Goal: Task Accomplishment & Management: Manage account settings

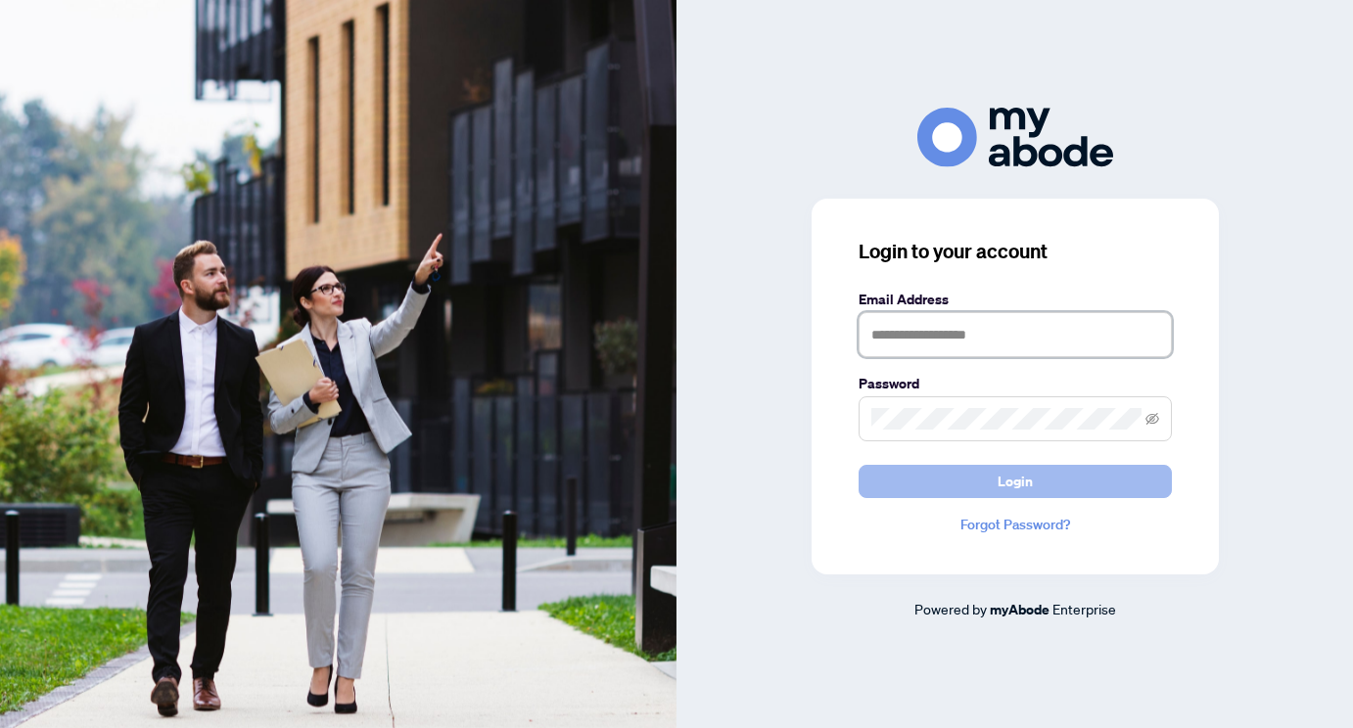
type input "**********"
click at [930, 491] on button "Login" at bounding box center [1015, 481] width 313 height 33
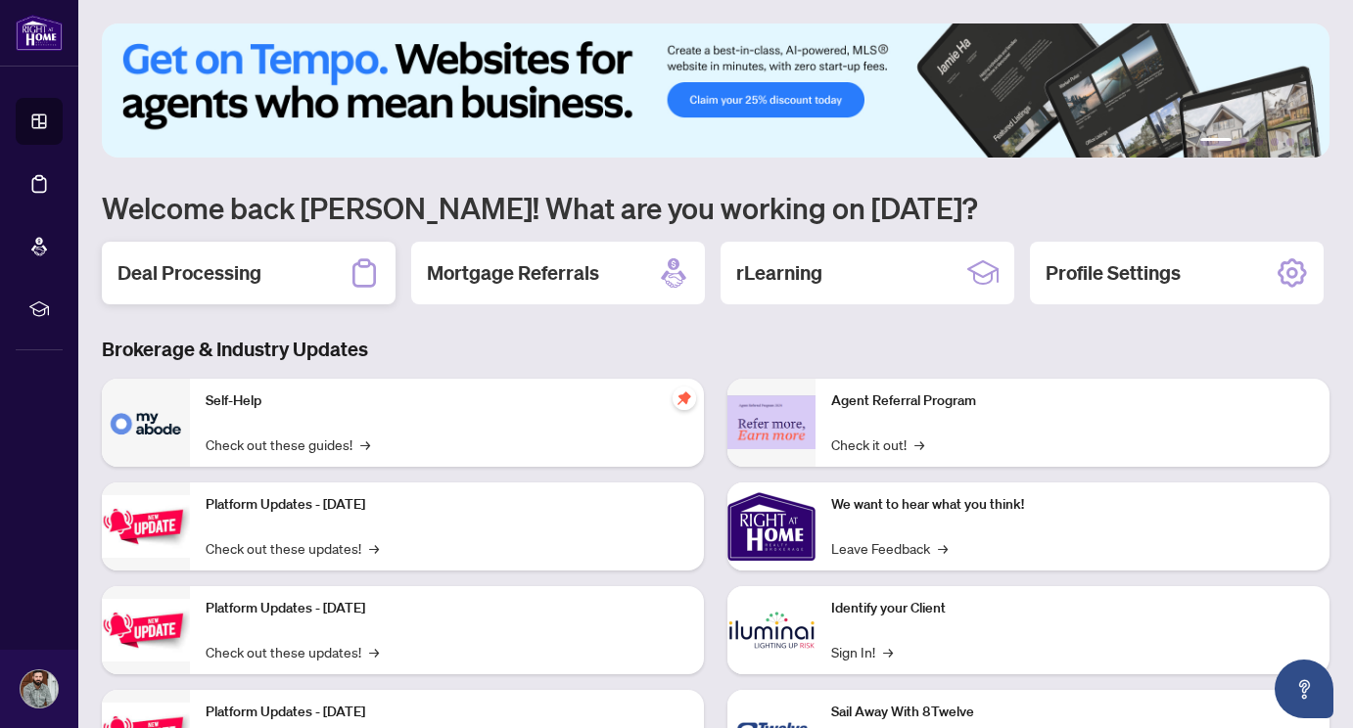
click at [260, 286] on div "Deal Processing" at bounding box center [249, 273] width 294 height 63
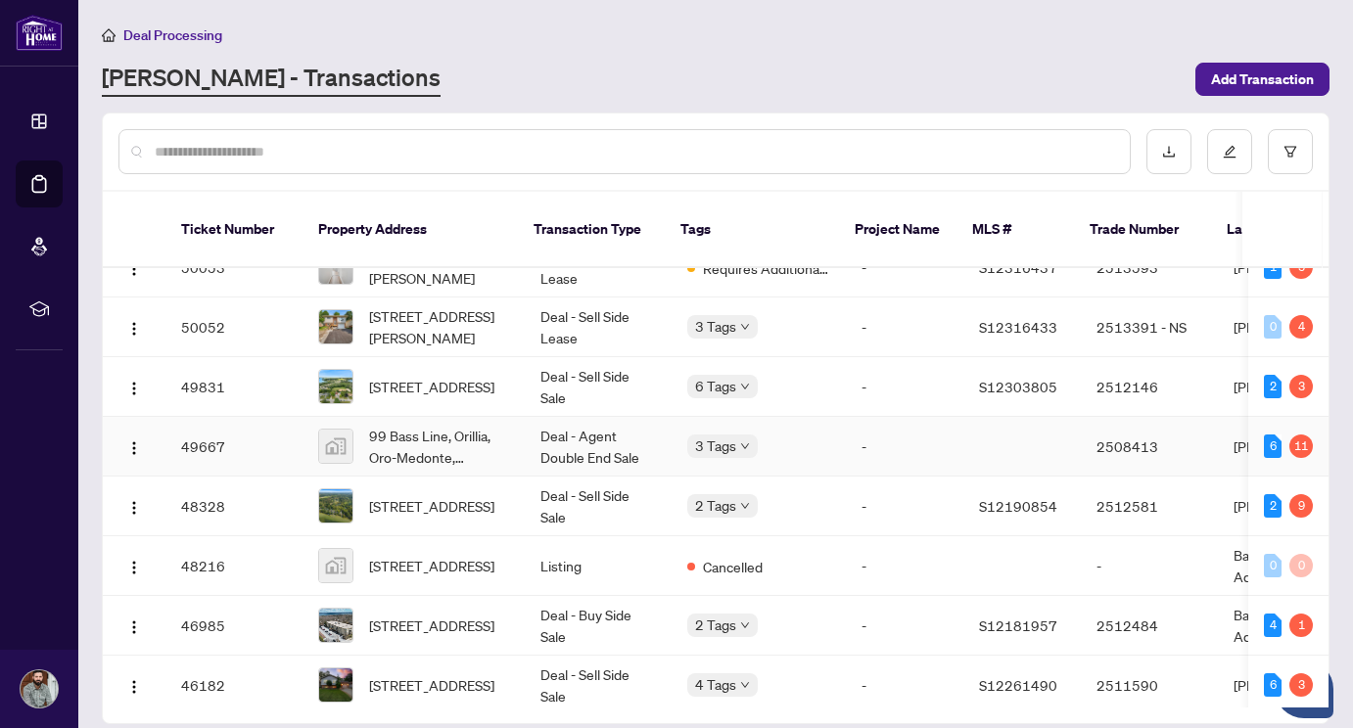
scroll to position [36, 0]
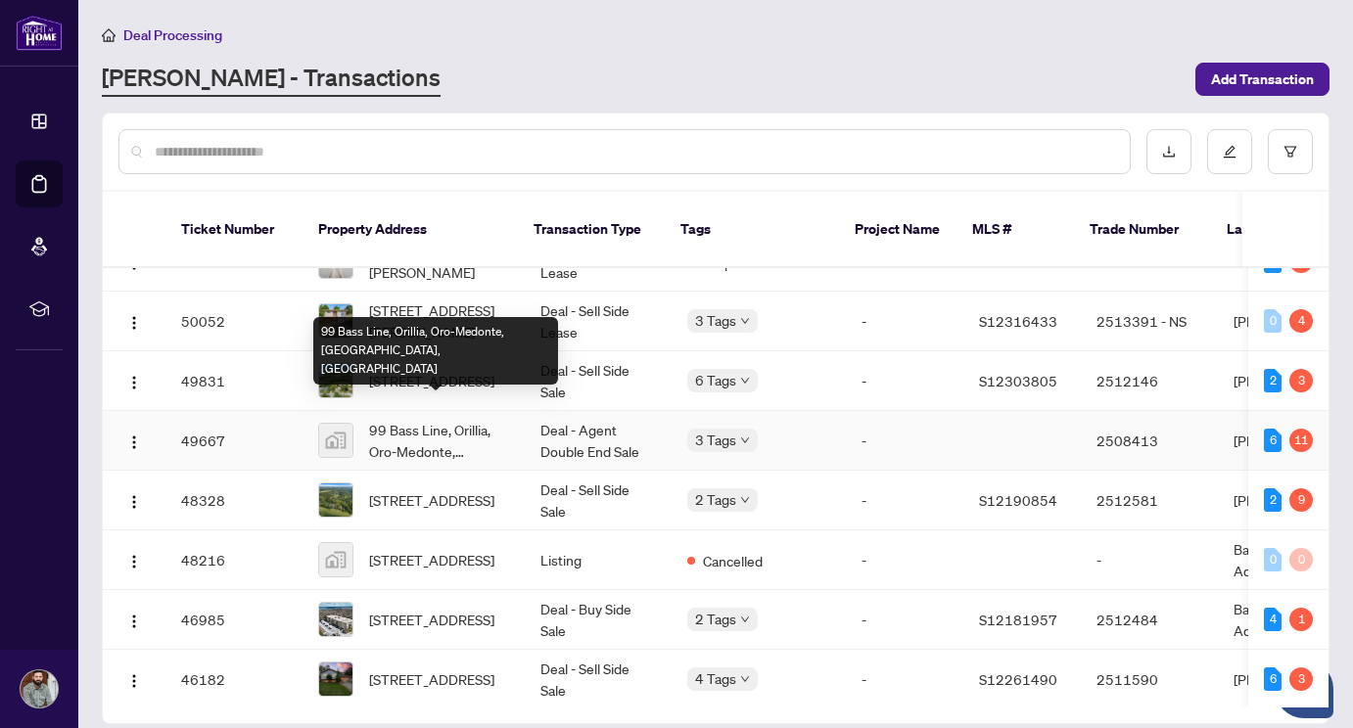
click at [392, 424] on span "99 Bass Line, Orillia, Oro-Medonte, ON, Canada" at bounding box center [439, 440] width 140 height 43
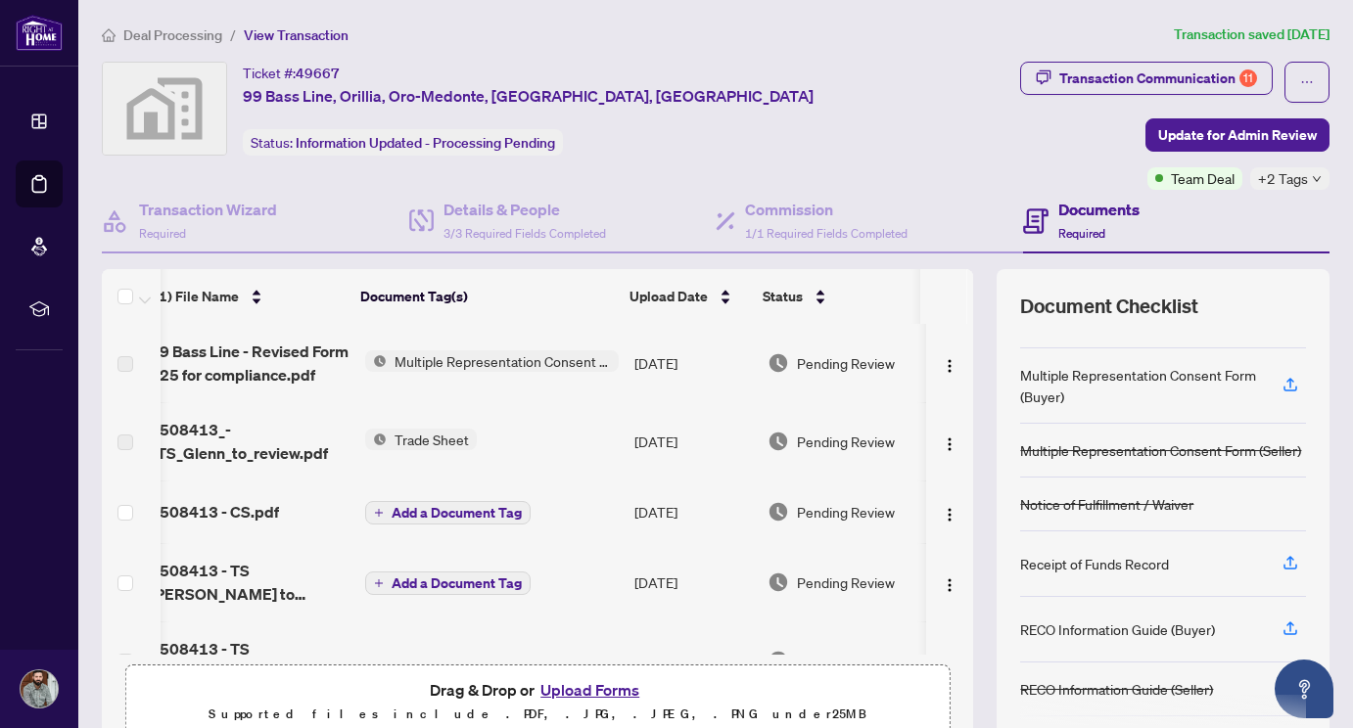
scroll to position [134, 23]
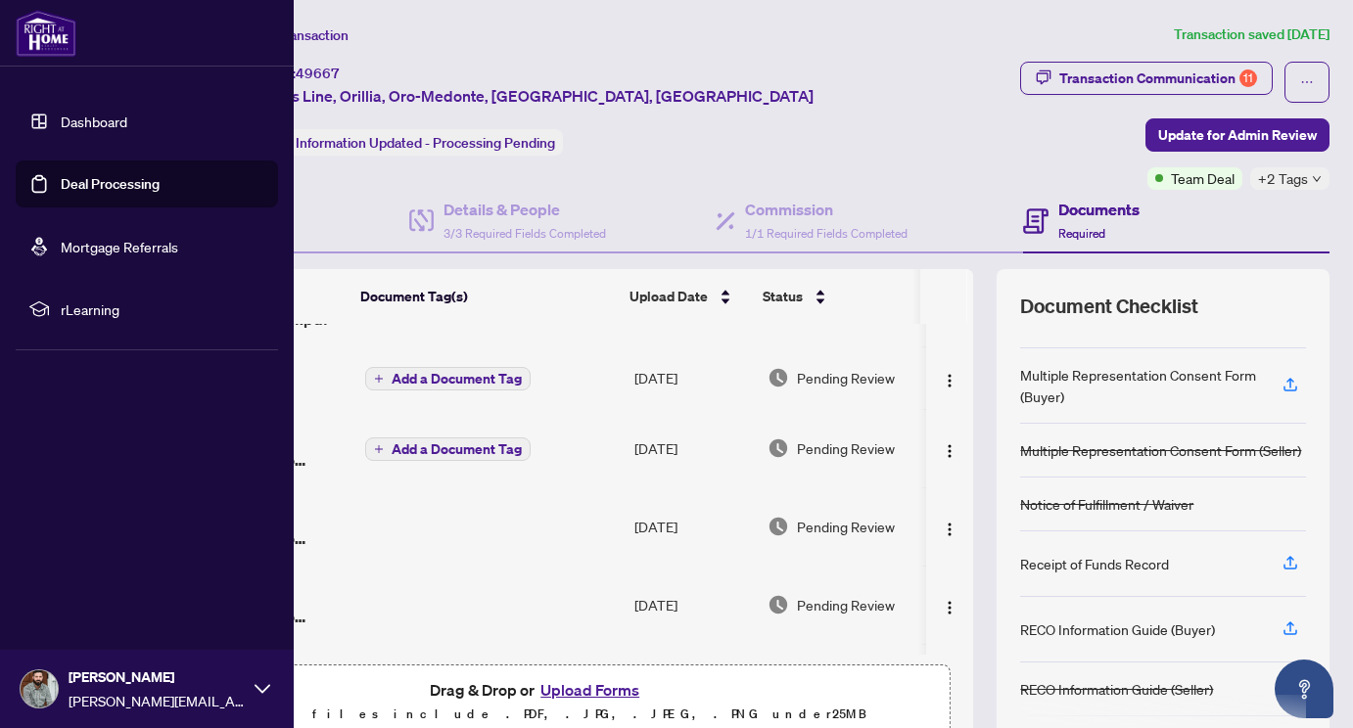
click at [52, 31] on img at bounding box center [46, 33] width 61 height 47
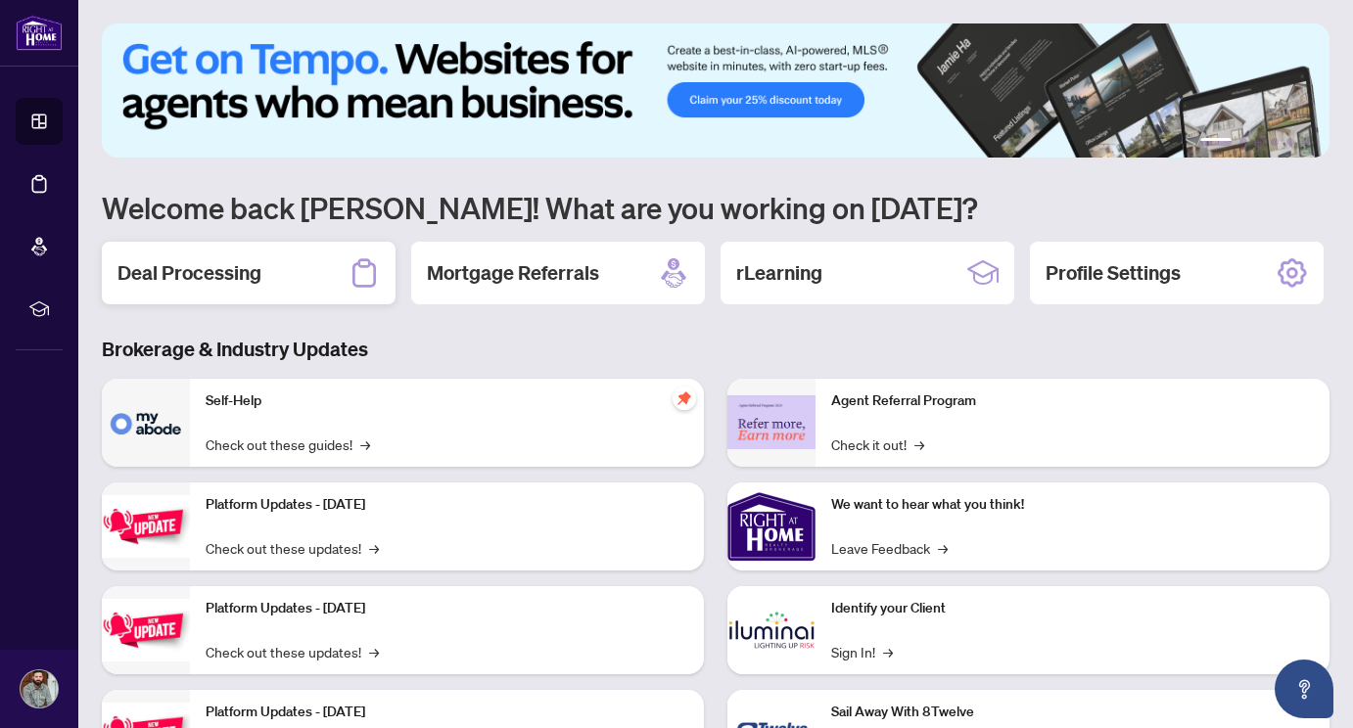
click at [177, 260] on h2 "Deal Processing" at bounding box center [189, 272] width 144 height 27
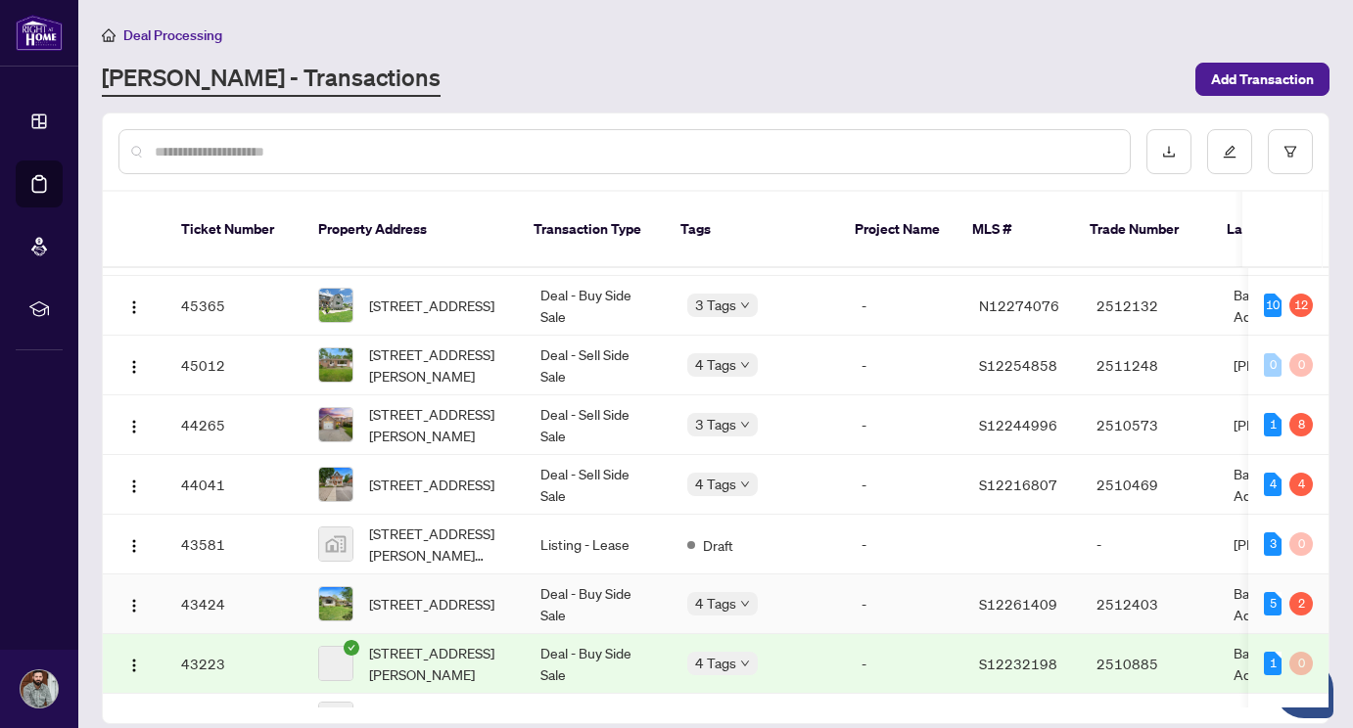
scroll to position [481, 0]
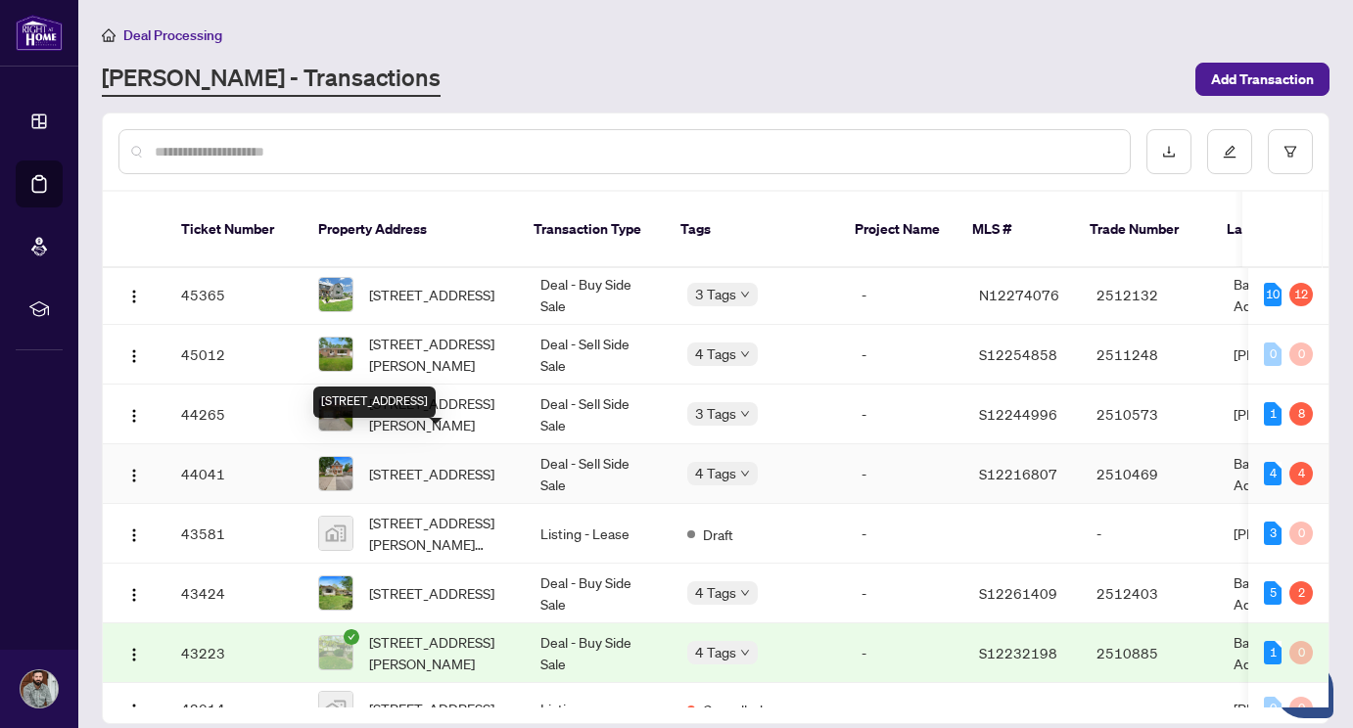
click at [446, 463] on span "251 Laclie St, Orillia, Ontario L3V 4N8, Canada" at bounding box center [431, 474] width 125 height 22
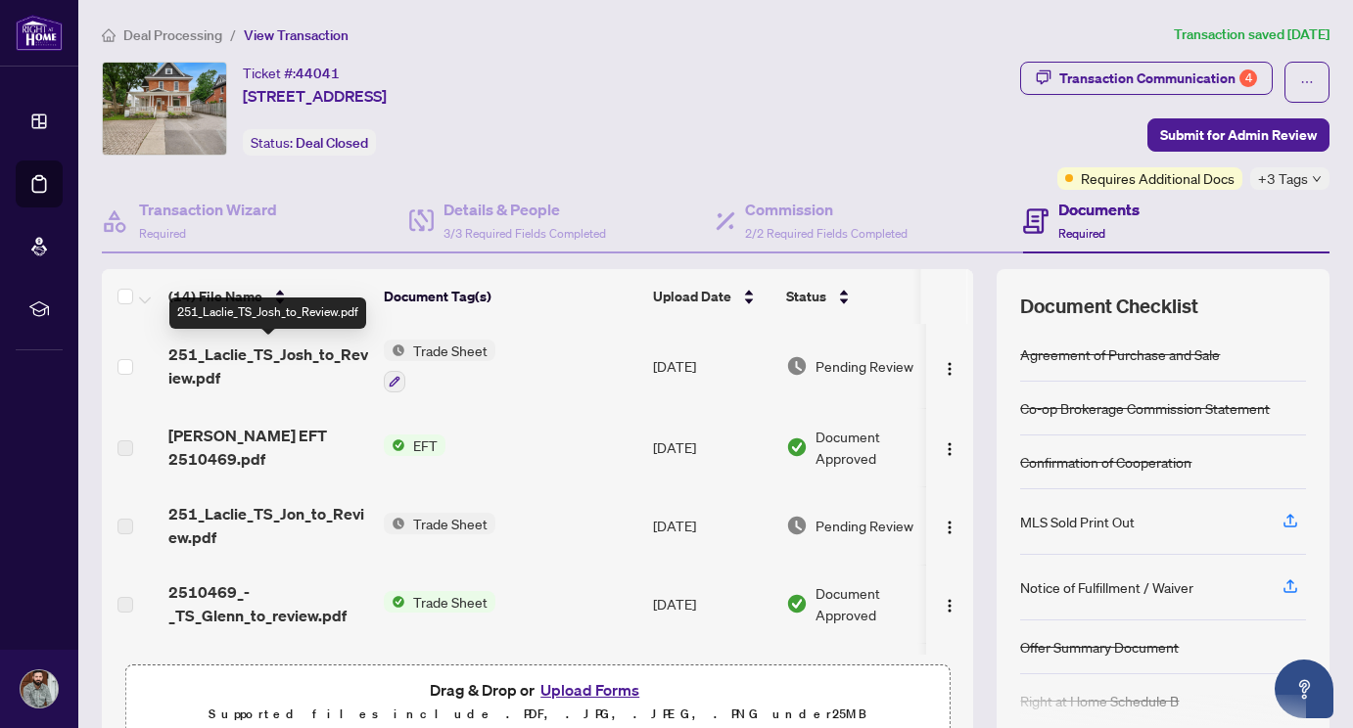
click at [251, 355] on span "251_Laclie_TS_Josh_to_Review.pdf" at bounding box center [268, 366] width 200 height 47
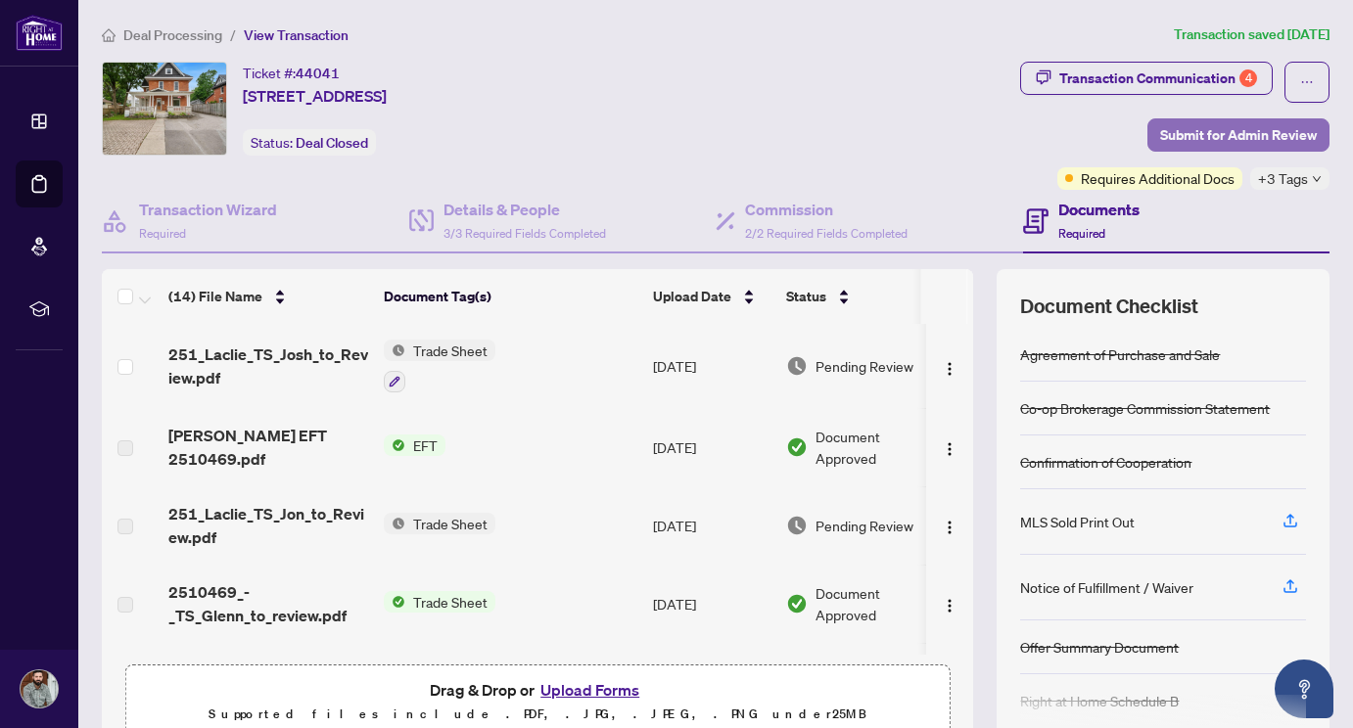
click at [1253, 129] on span "Submit for Admin Review" at bounding box center [1238, 134] width 157 height 31
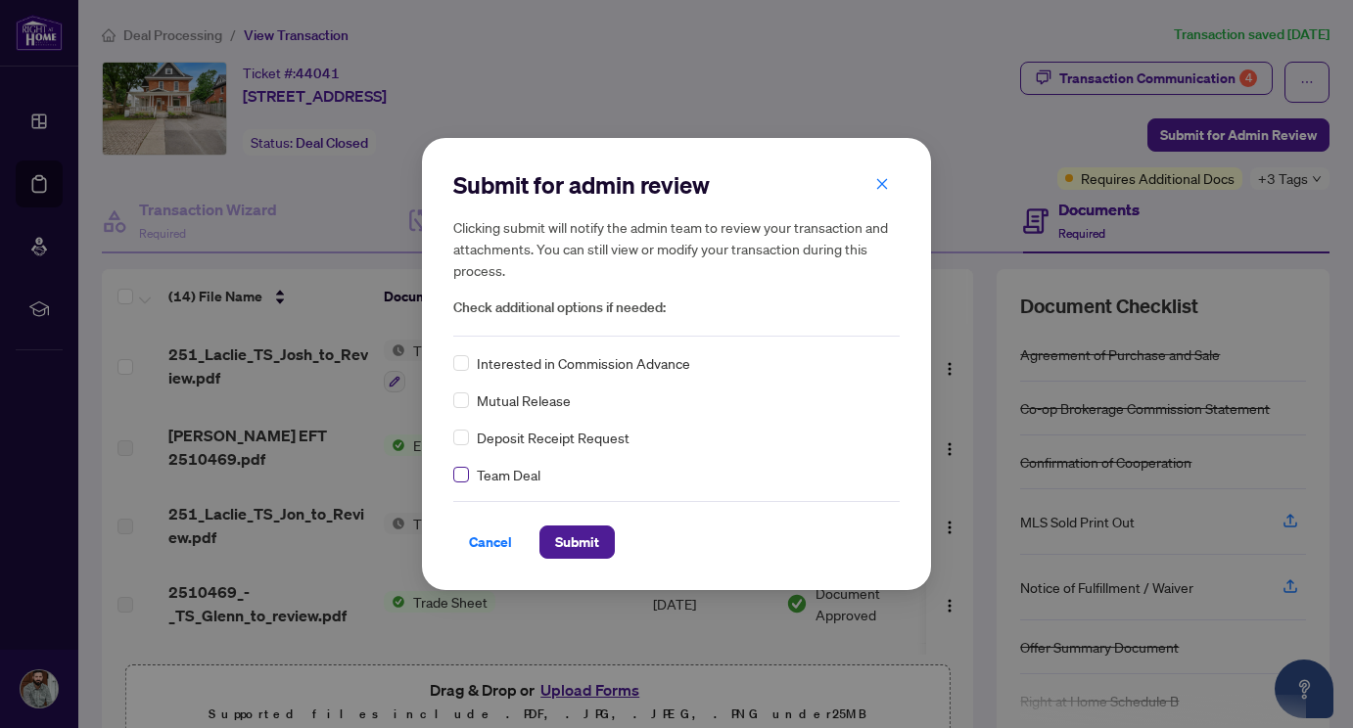
click at [454, 483] on label at bounding box center [461, 475] width 16 height 22
click at [574, 534] on span "Submit" at bounding box center [577, 542] width 44 height 31
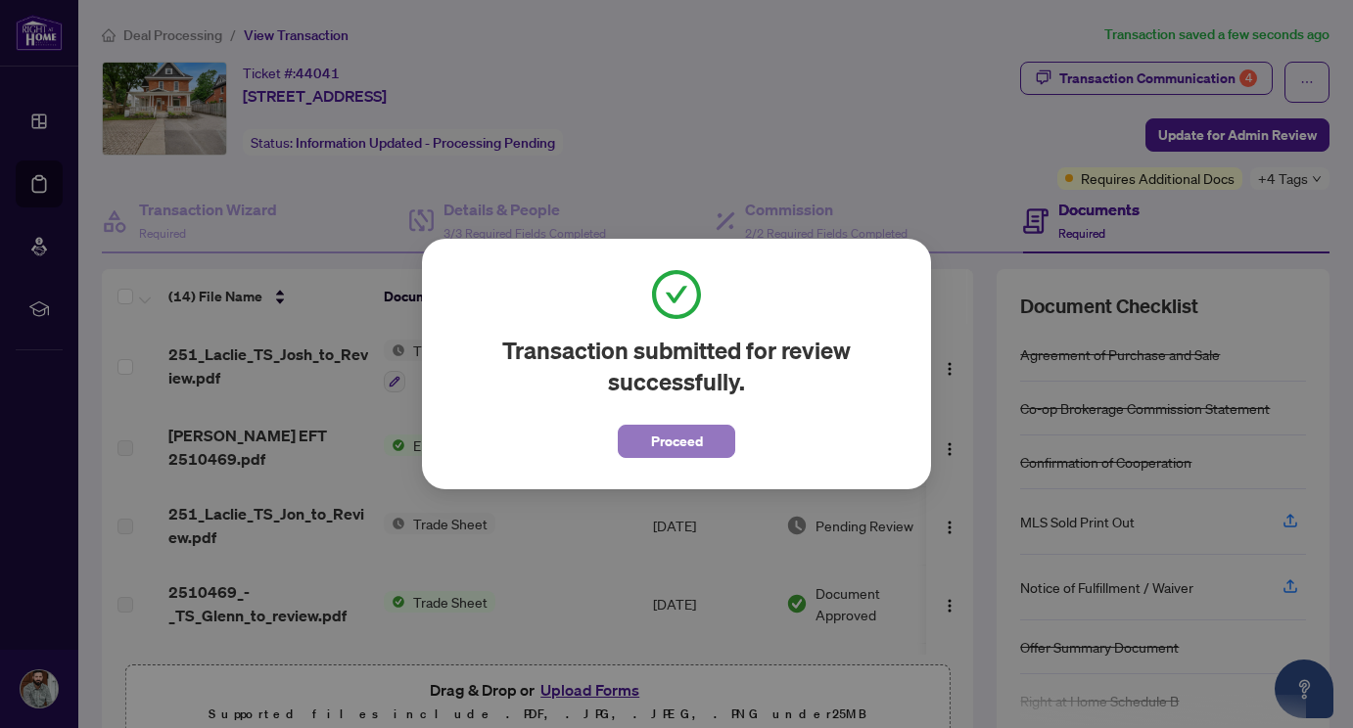
click at [658, 440] on span "Proceed" at bounding box center [677, 441] width 52 height 31
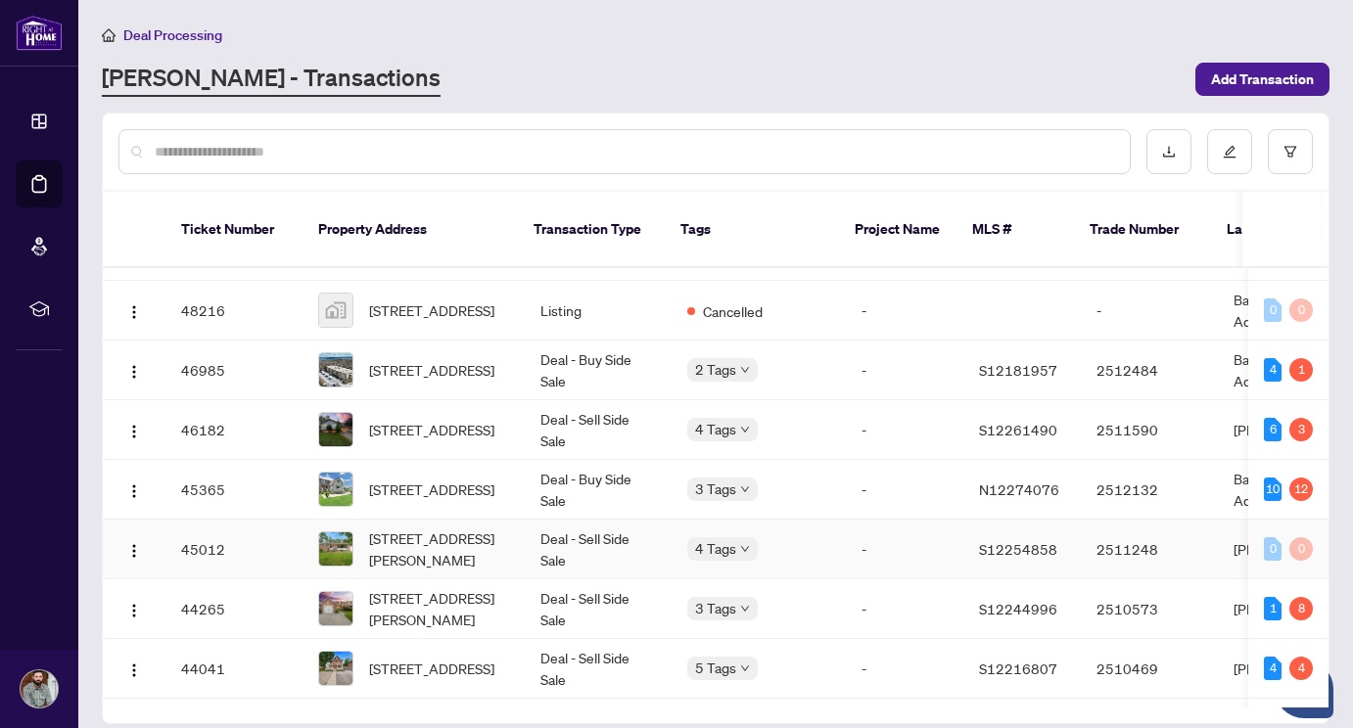
scroll to position [292, 0]
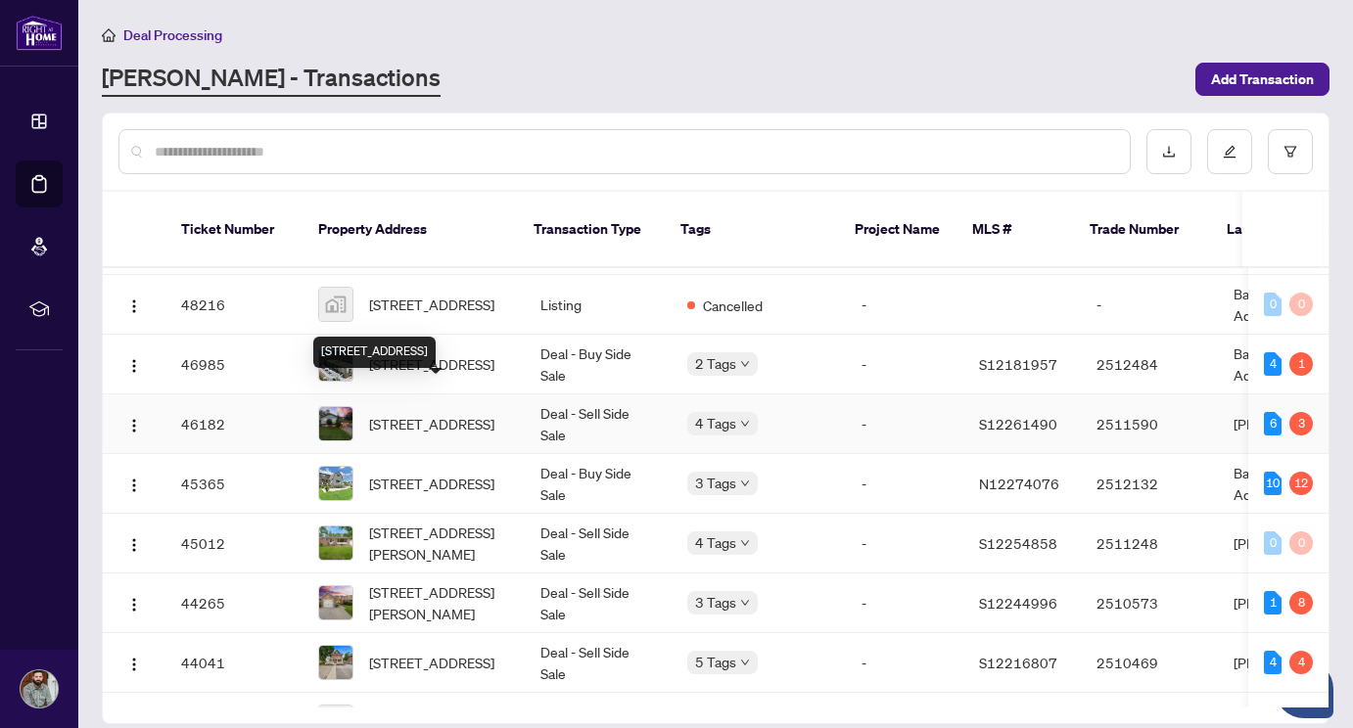
click at [441, 413] on span "401 Grenville Ave, Orillia, Ontario L3V 8A7, Canada" at bounding box center [431, 424] width 125 height 22
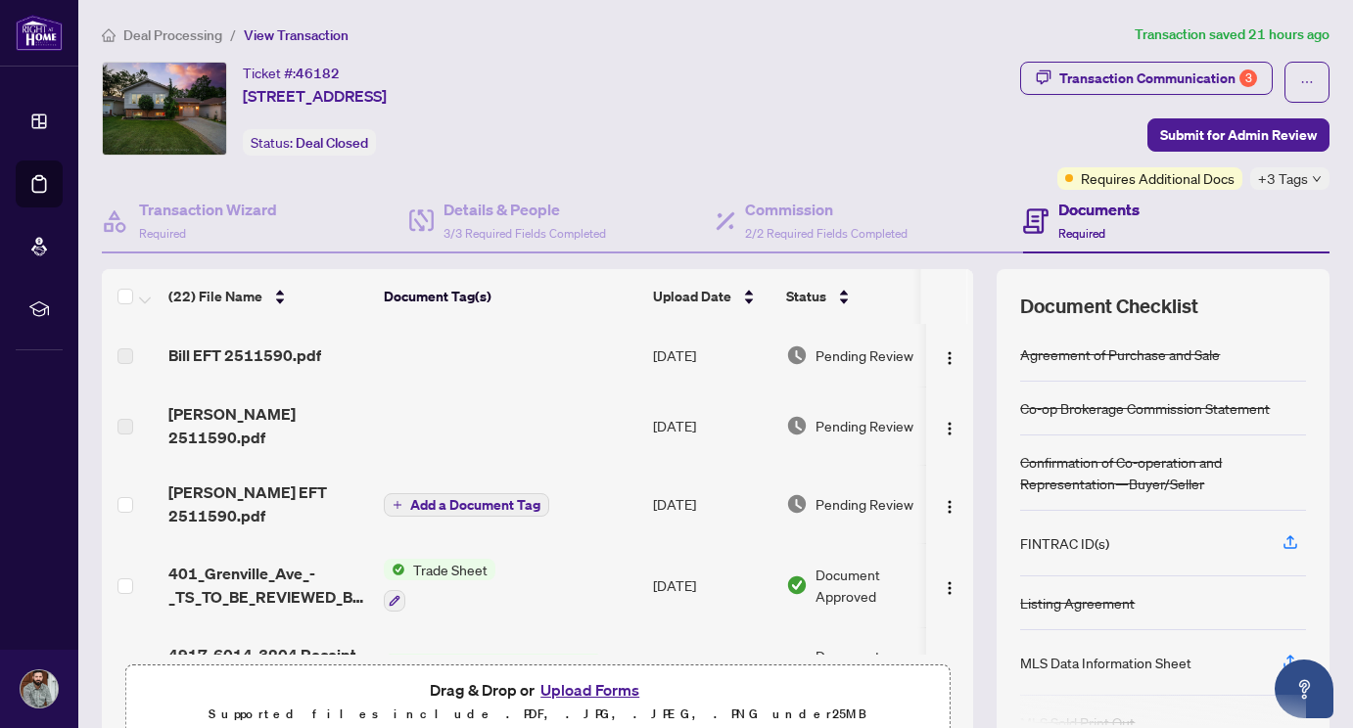
scroll to position [8, 0]
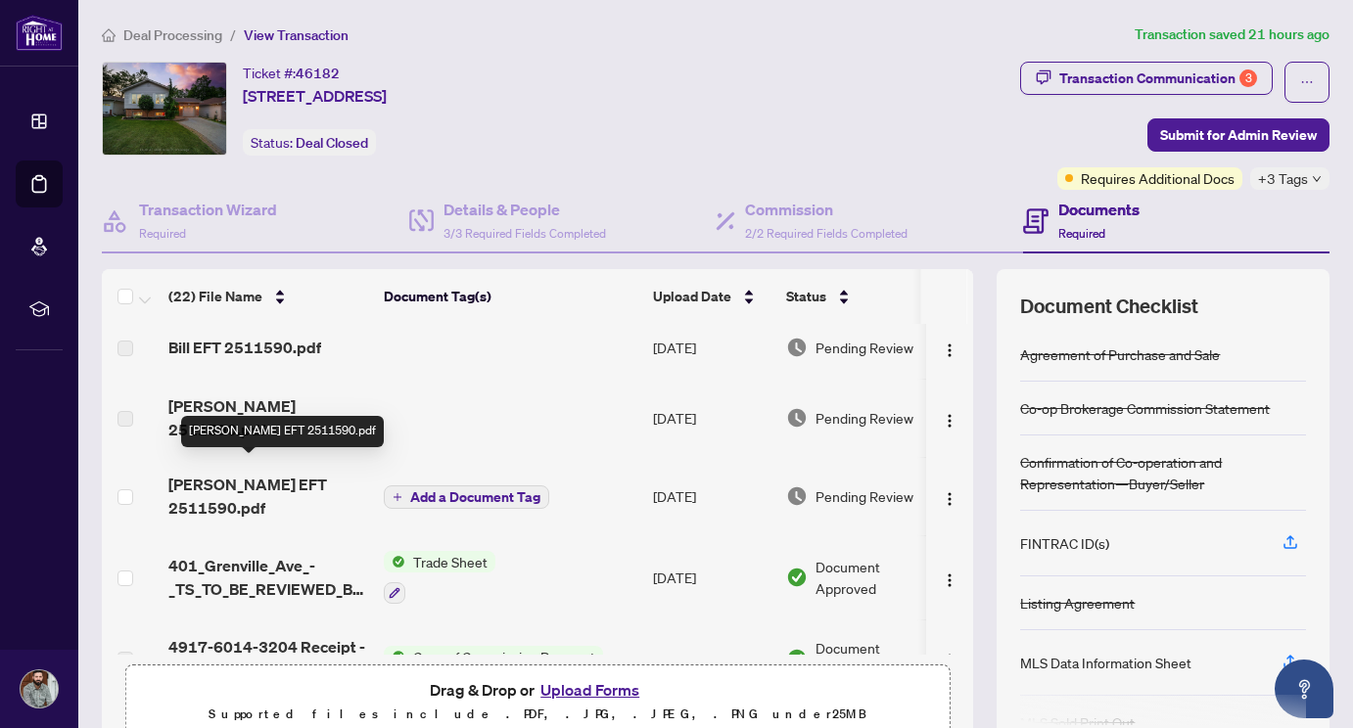
click at [295, 477] on span "Josh EFT 2511590.pdf" at bounding box center [268, 496] width 200 height 47
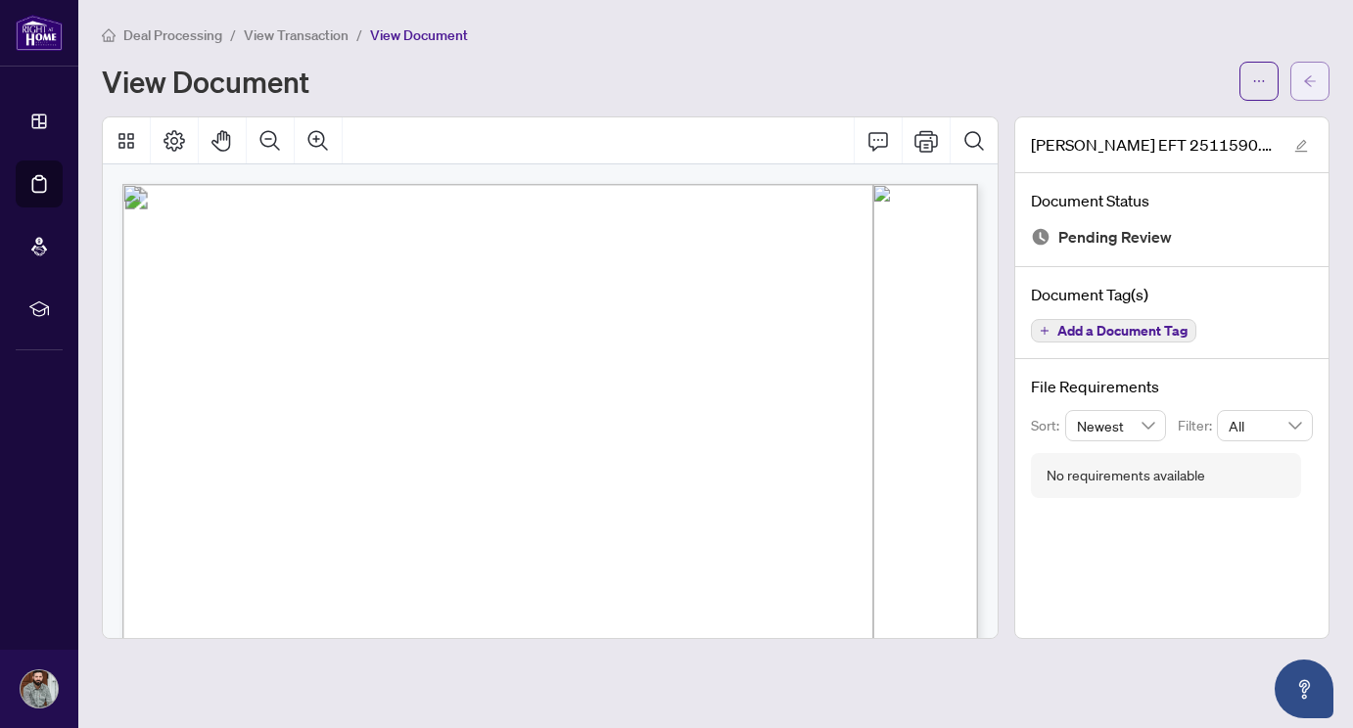
click at [1310, 72] on span "button" at bounding box center [1310, 81] width 14 height 31
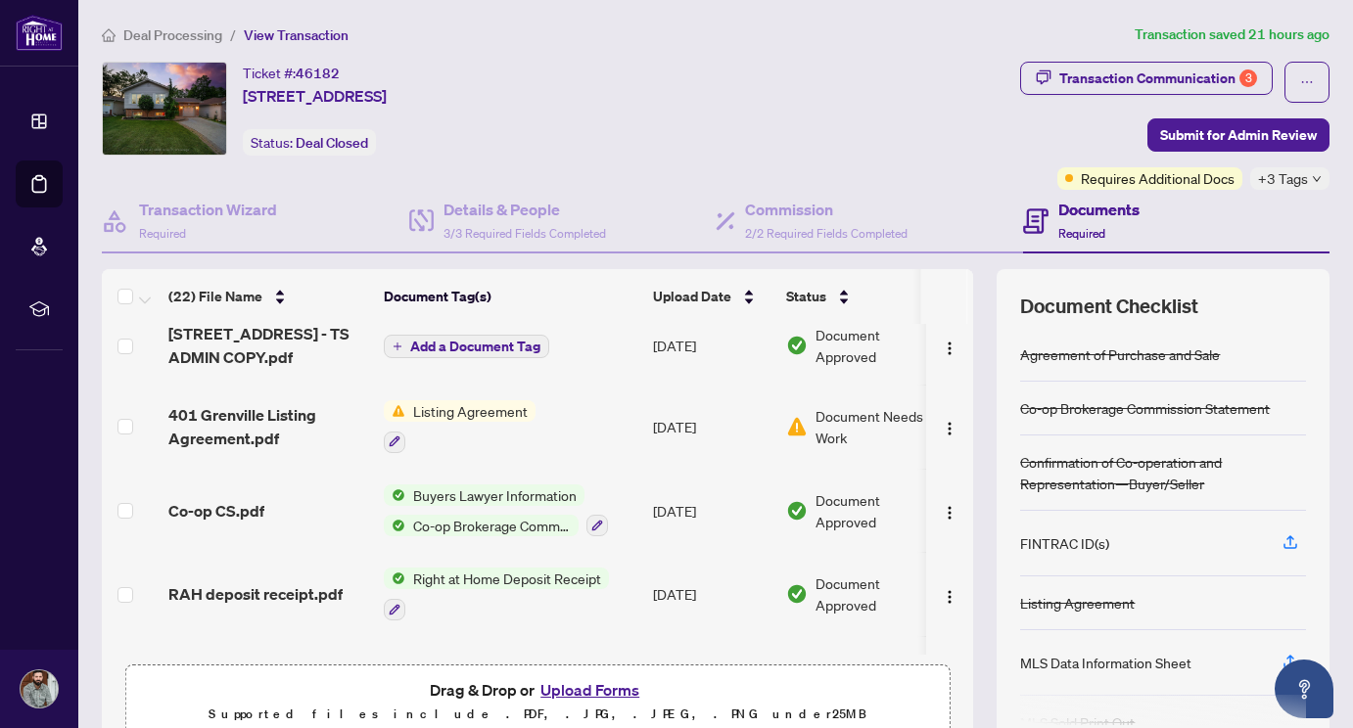
scroll to position [1288, 0]
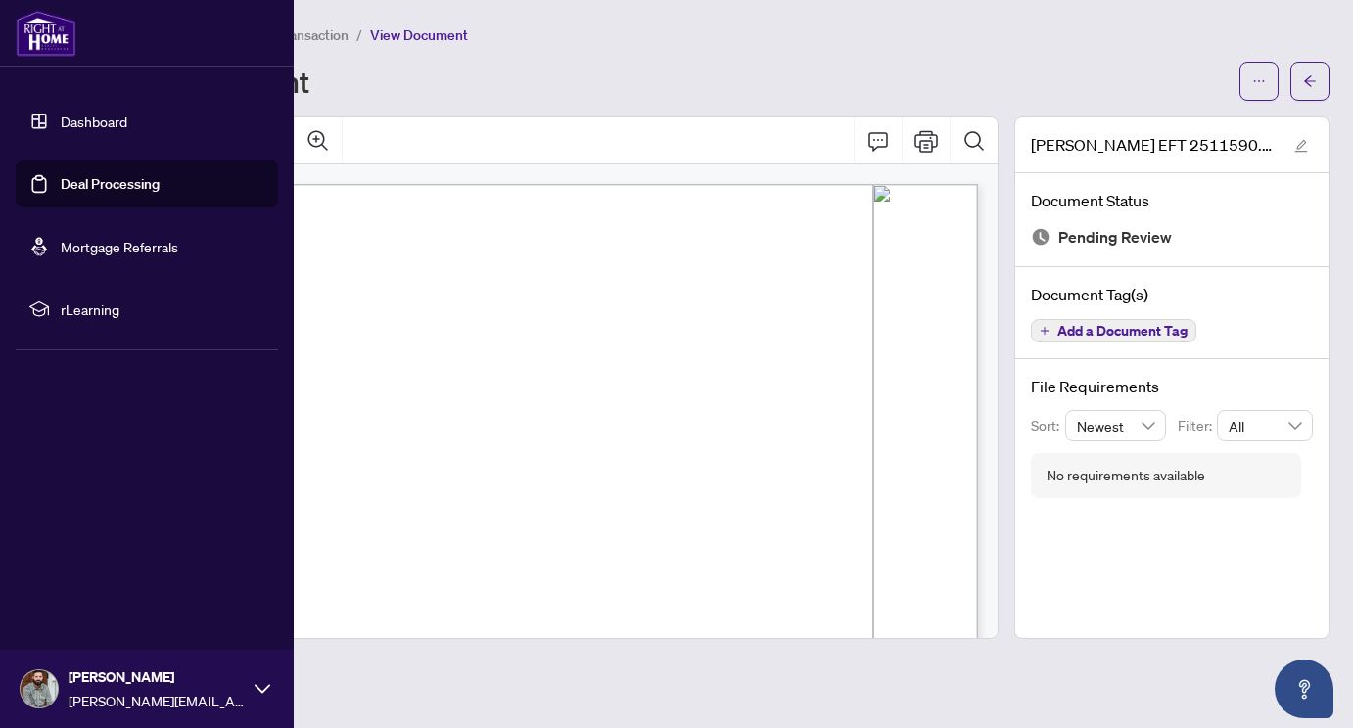
click at [43, 31] on img at bounding box center [46, 33] width 61 height 47
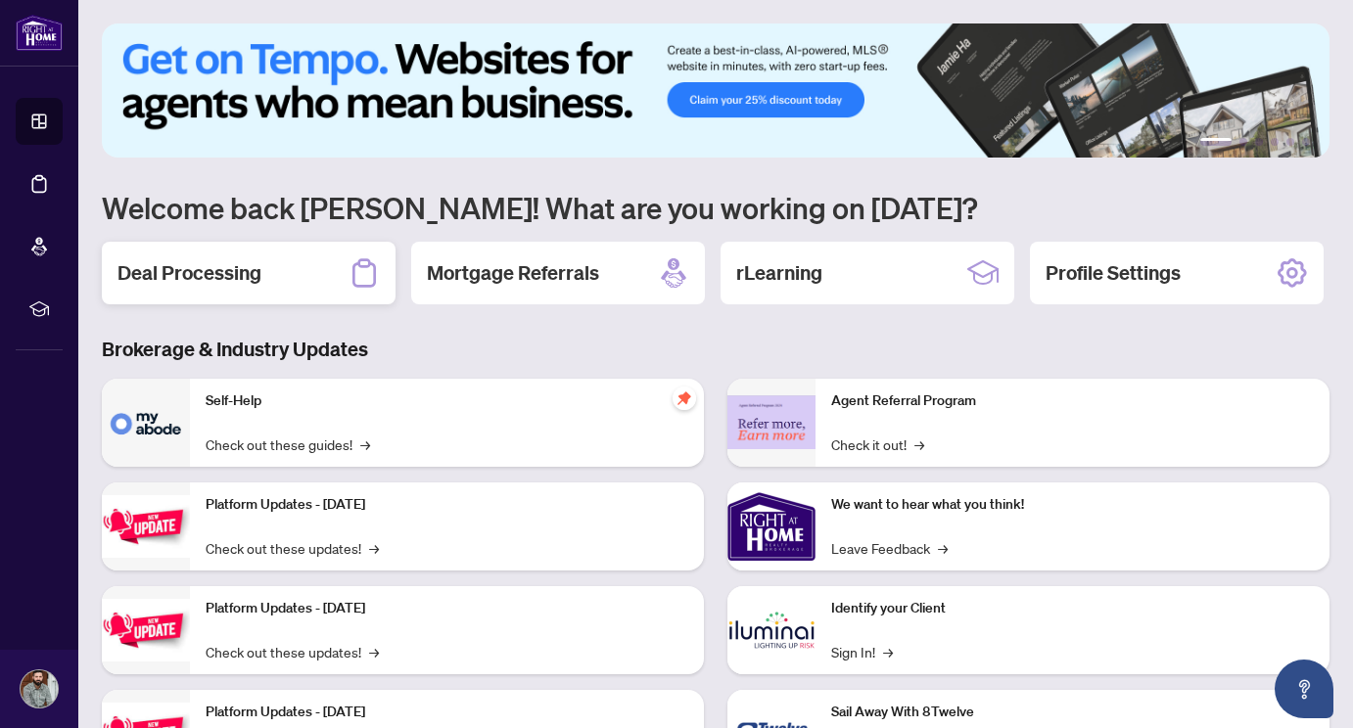
click at [282, 277] on div "Deal Processing" at bounding box center [249, 273] width 294 height 63
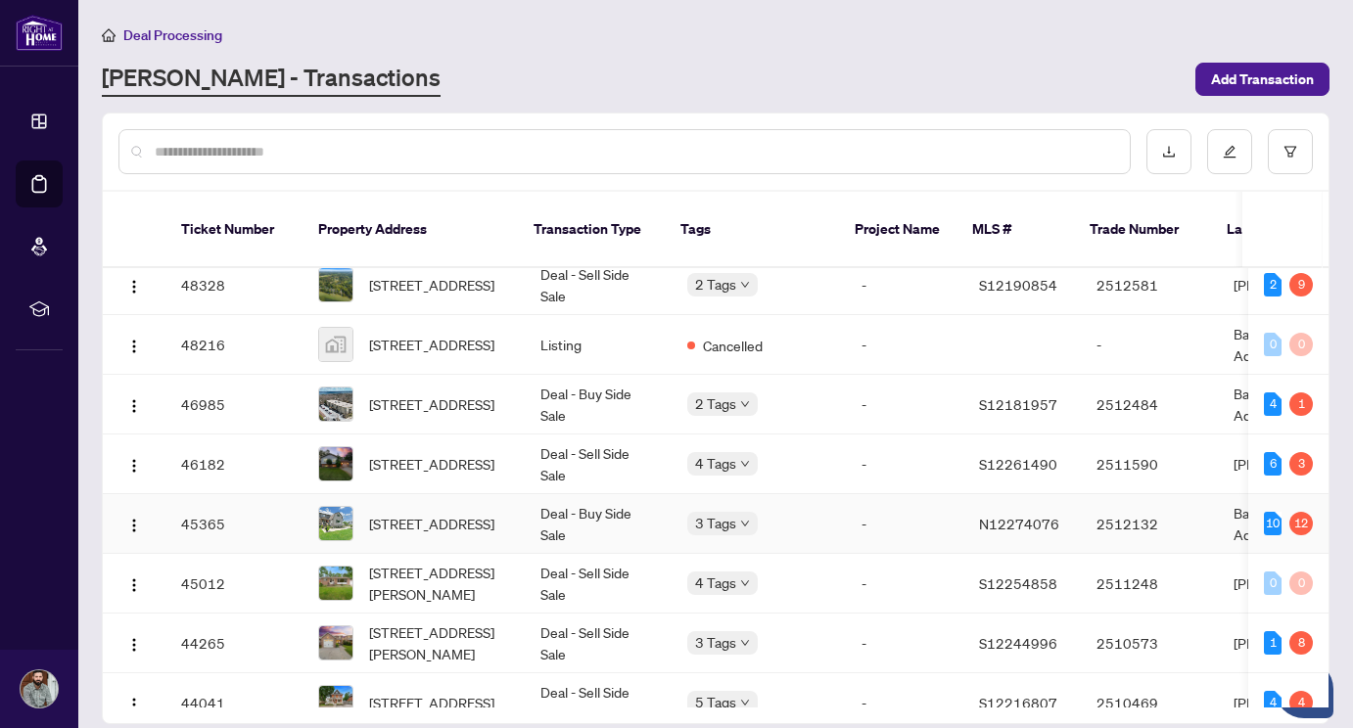
scroll to position [253, 0]
click at [435, 393] on span "304-486 Laclie St, Orillia, Ontario L3V 4P9, Canada" at bounding box center [431, 404] width 125 height 22
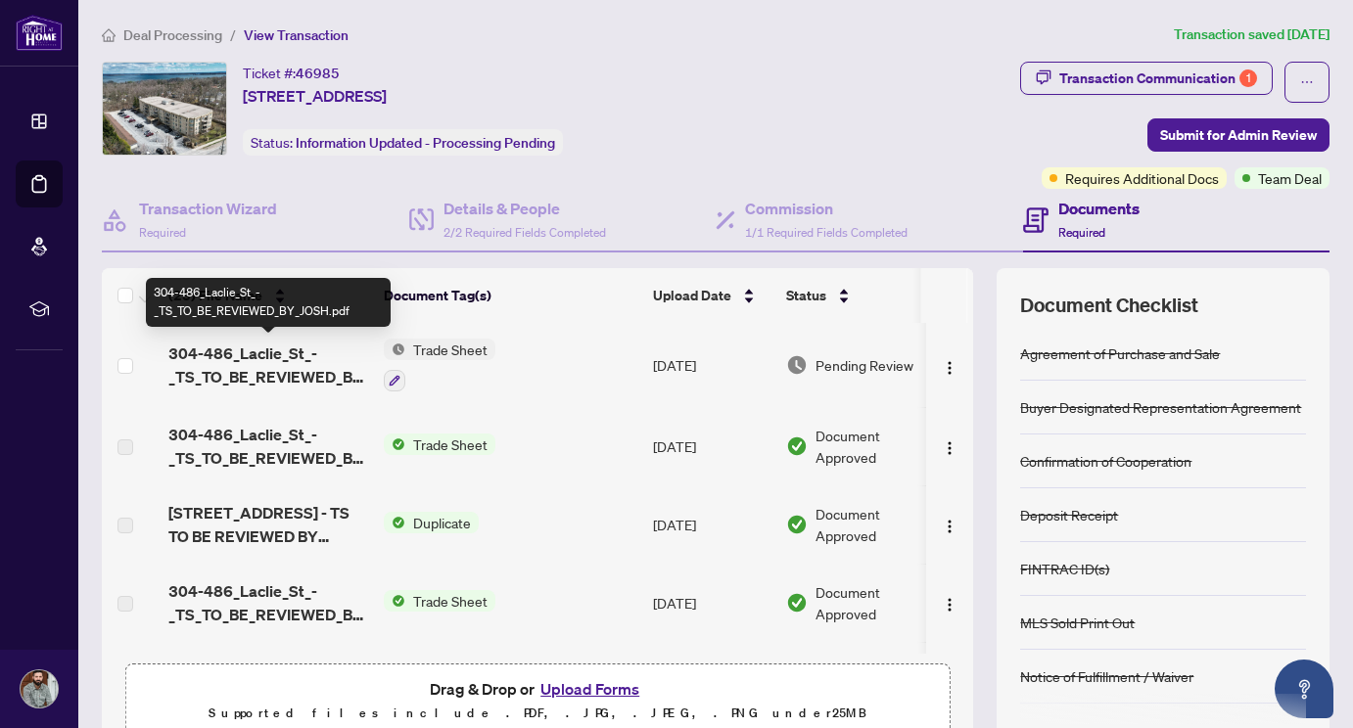
click at [235, 372] on span "304-486_Laclie_St_-_TS_TO_BE_REVIEWED_BY_JOSH.pdf" at bounding box center [268, 365] width 200 height 47
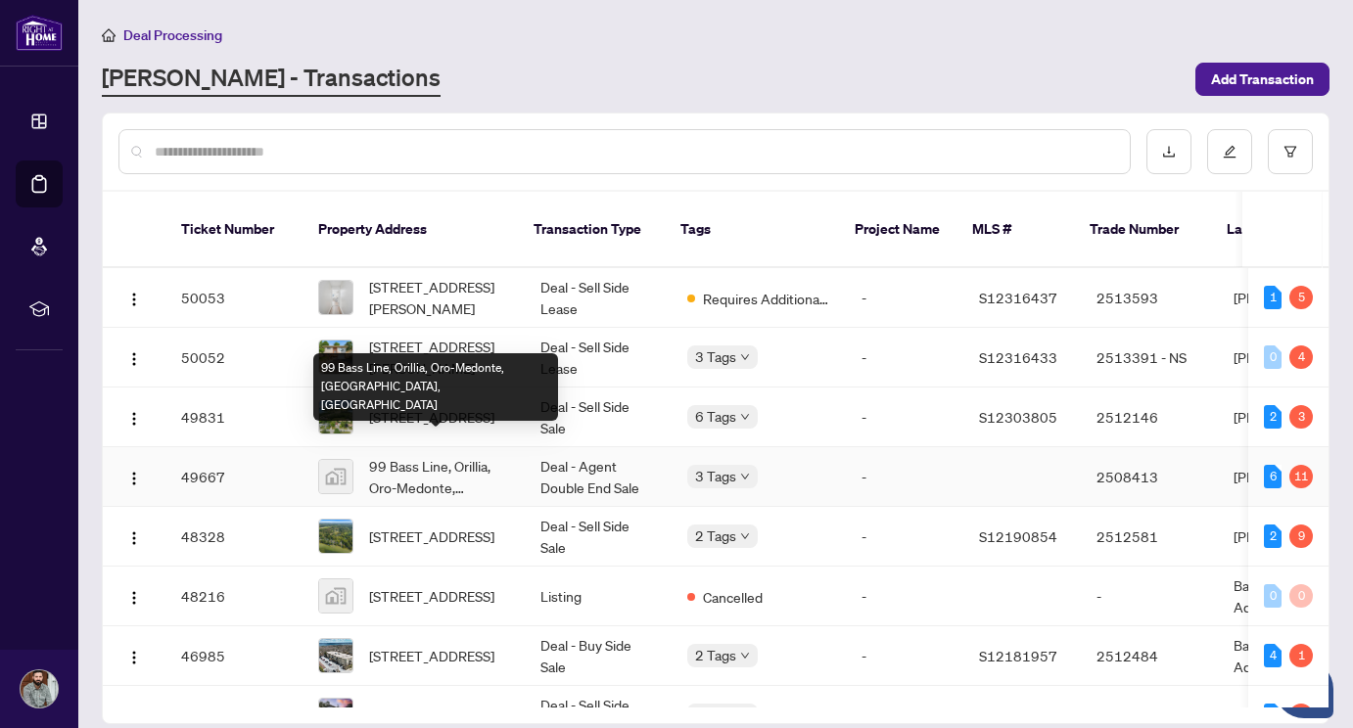
click at [449, 461] on span "99 Bass Line, Orillia, Oro-Medonte, ON, Canada" at bounding box center [439, 476] width 140 height 43
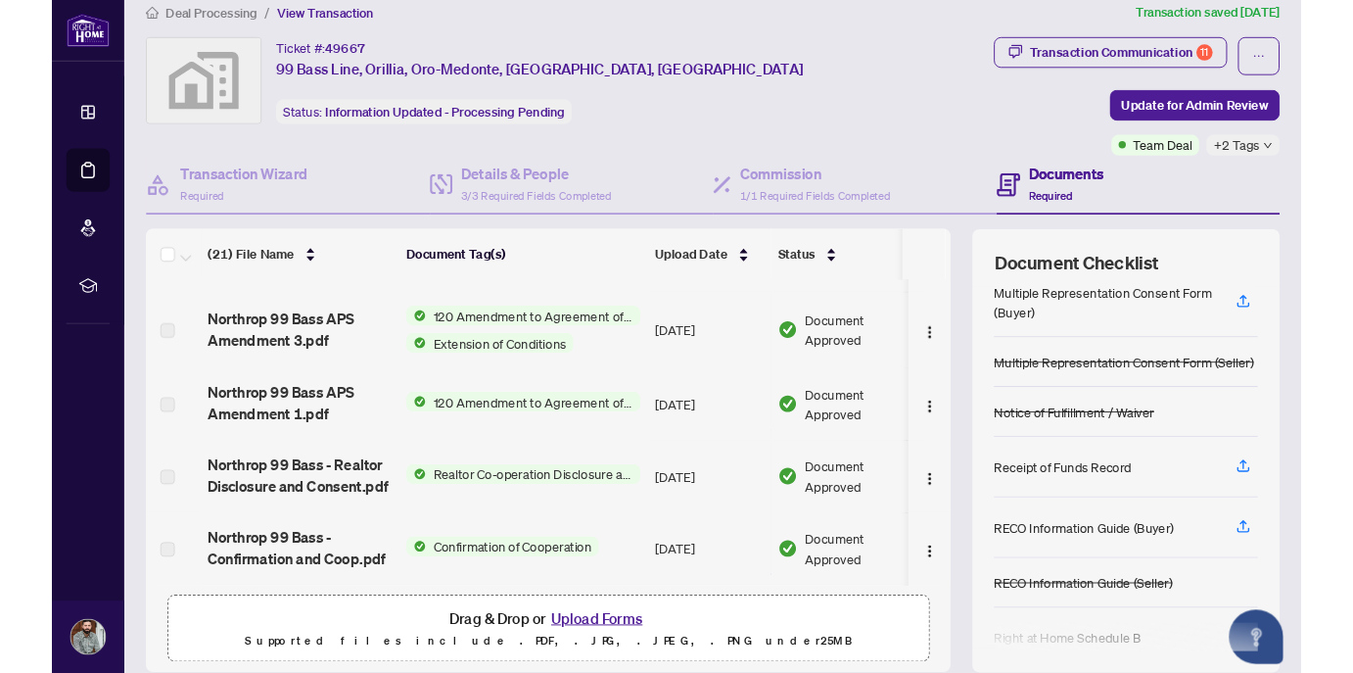
scroll to position [385, 0]
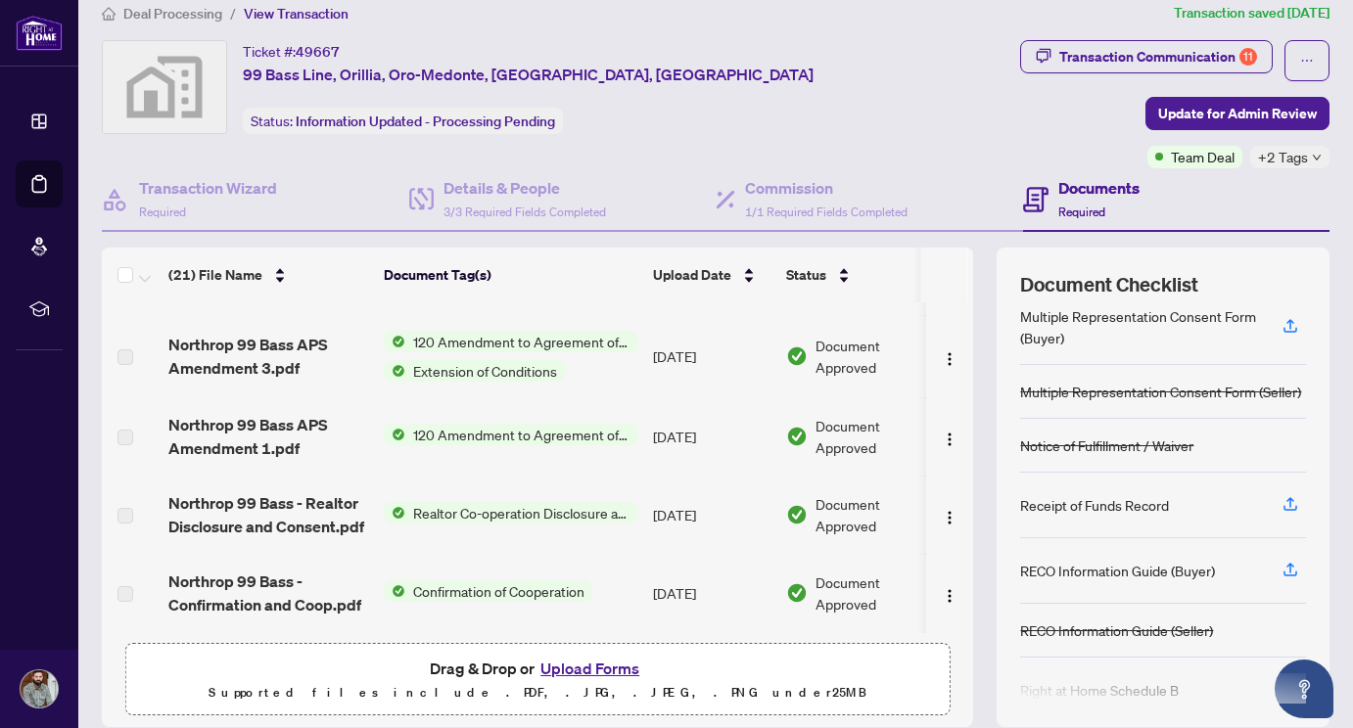
click at [595, 670] on button "Upload Forms" at bounding box center [590, 668] width 111 height 25
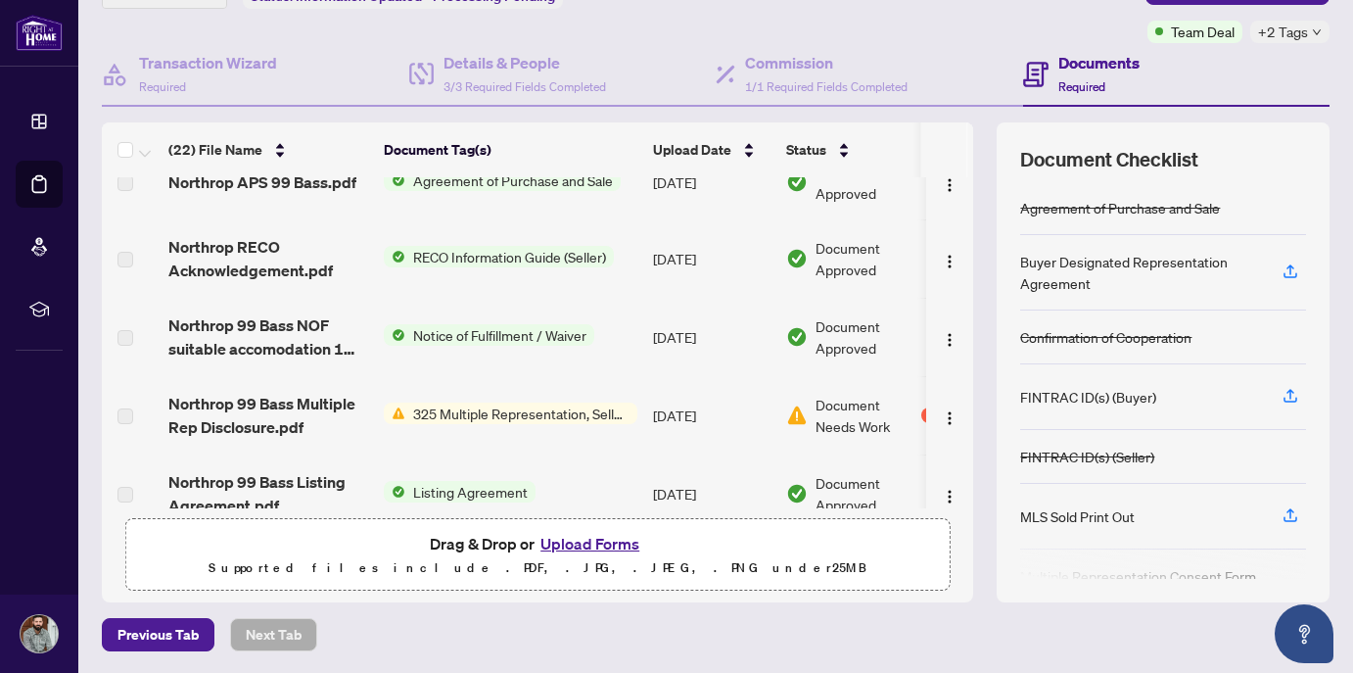
scroll to position [1166, 0]
